Goal: Navigation & Orientation: Find specific page/section

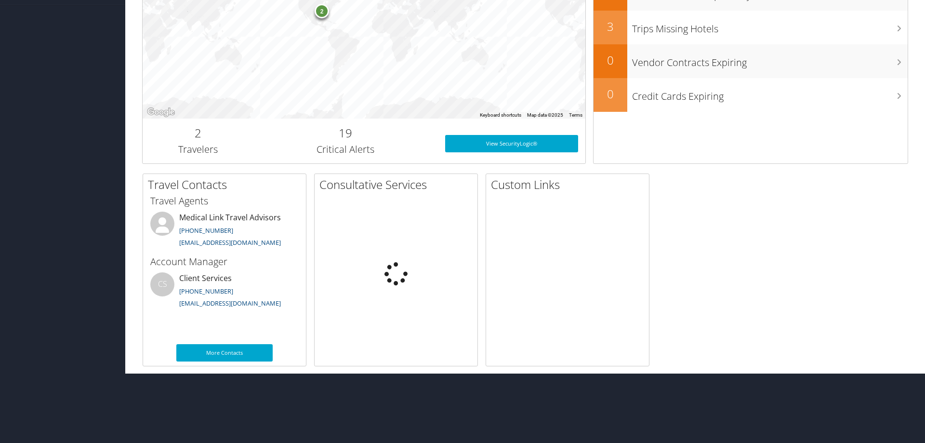
scroll to position [195, 0]
